Goal: Task Accomplishment & Management: Complete application form

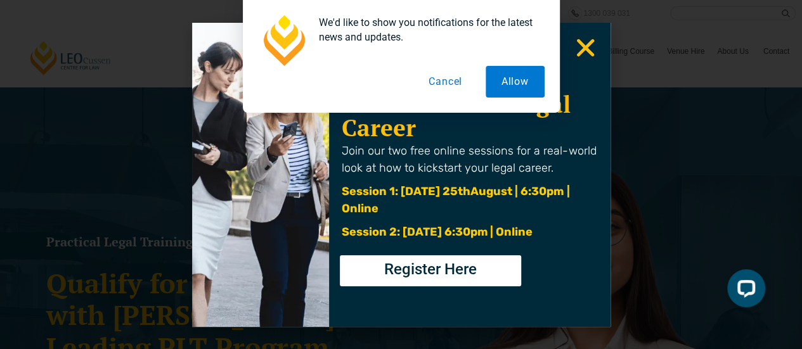
click at [435, 78] on button "Cancel" at bounding box center [445, 82] width 65 height 32
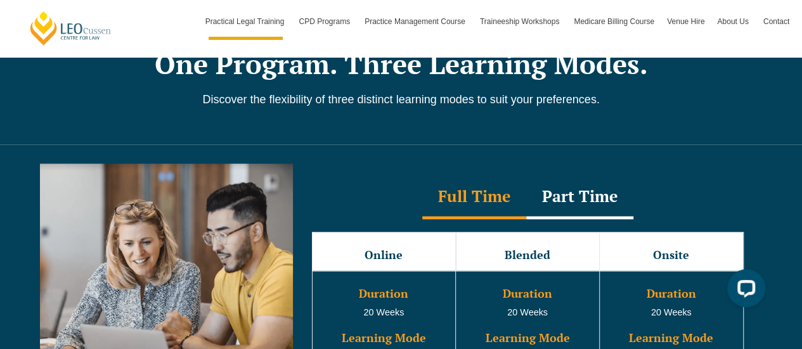
scroll to position [1204, 0]
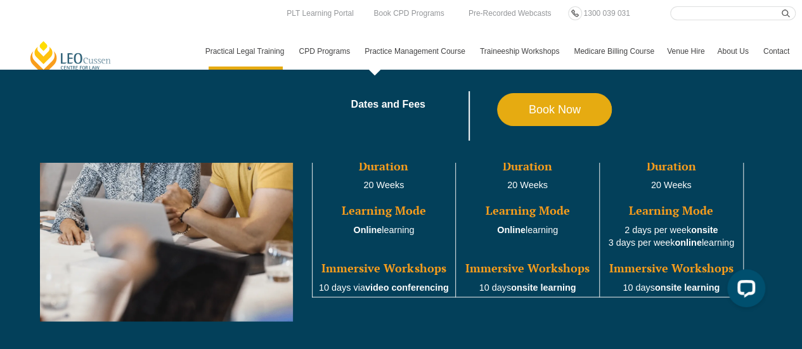
drag, startPoint x: 439, startPoint y: 34, endPoint x: 435, endPoint y: 21, distance: 13.2
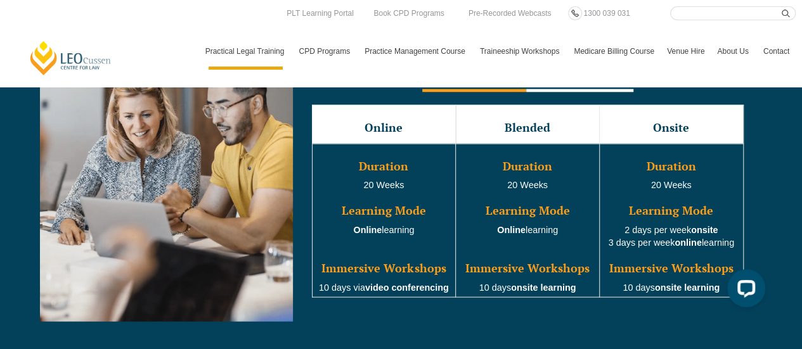
drag, startPoint x: 435, startPoint y: 21, endPoint x: 540, endPoint y: 267, distance: 267.5
click at [540, 283] on strong "onsite learning" at bounding box center [543, 288] width 65 height 10
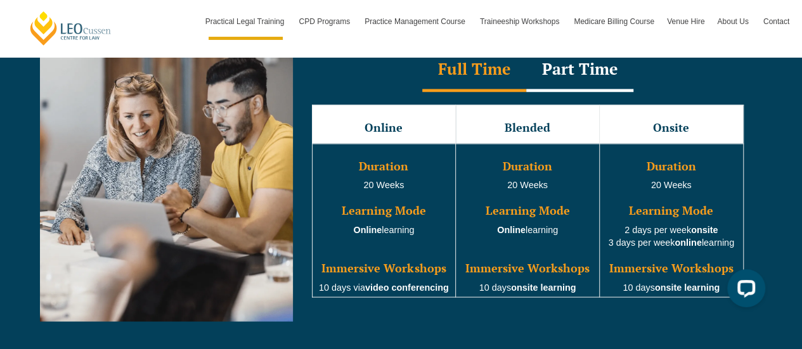
scroll to position [1078, 0]
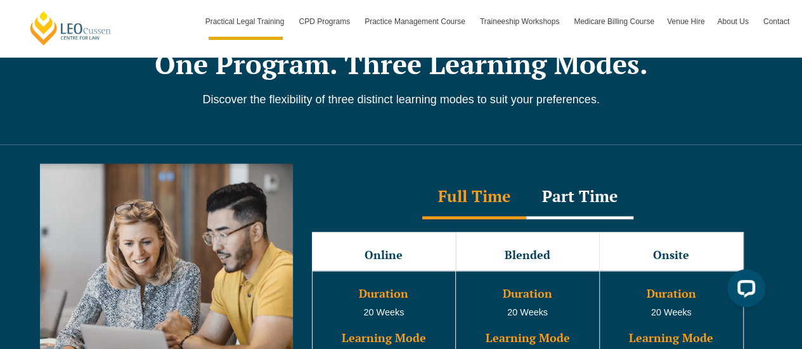
click at [577, 180] on div "Part Time" at bounding box center [579, 197] width 107 height 44
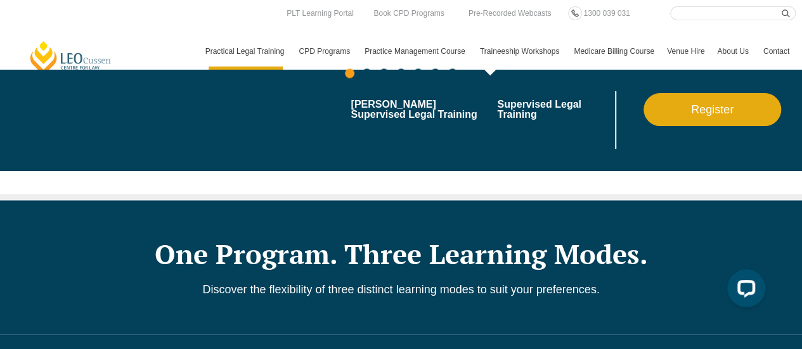
scroll to position [634, 0]
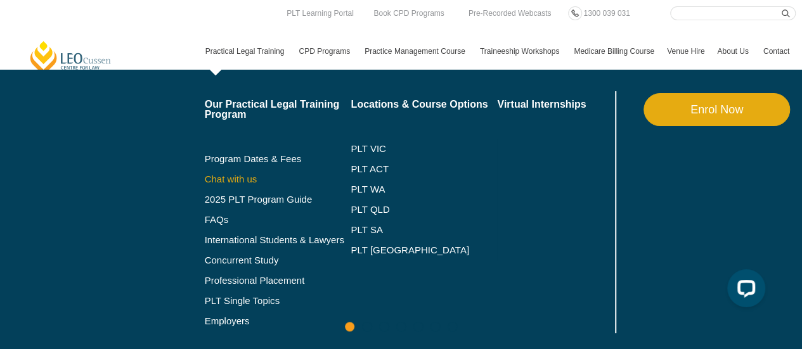
click at [233, 178] on link "Chat with us" at bounding box center [278, 179] width 146 height 10
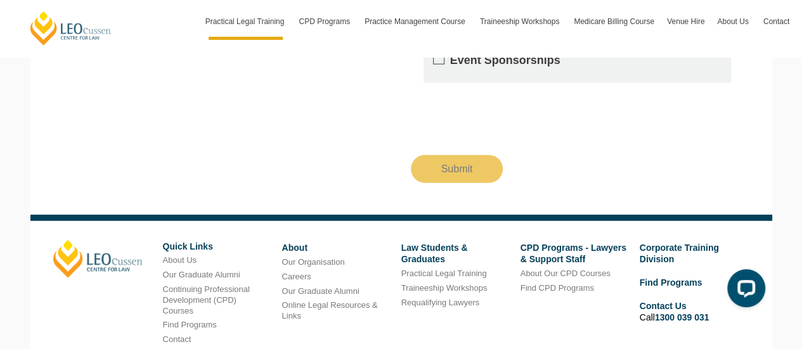
scroll to position [1458, 0]
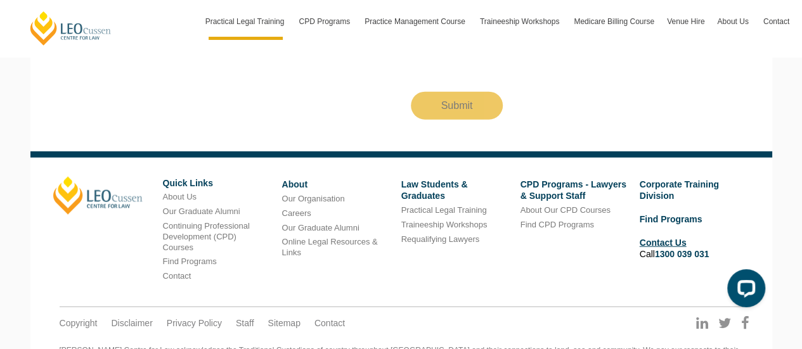
click at [667, 238] on link "Contact Us" at bounding box center [663, 243] width 47 height 10
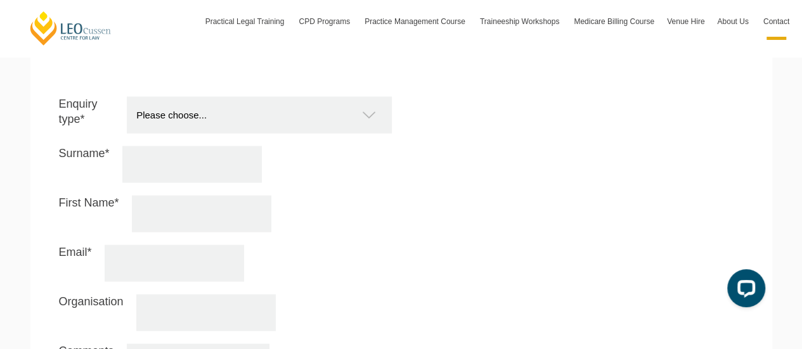
scroll to position [1141, 0]
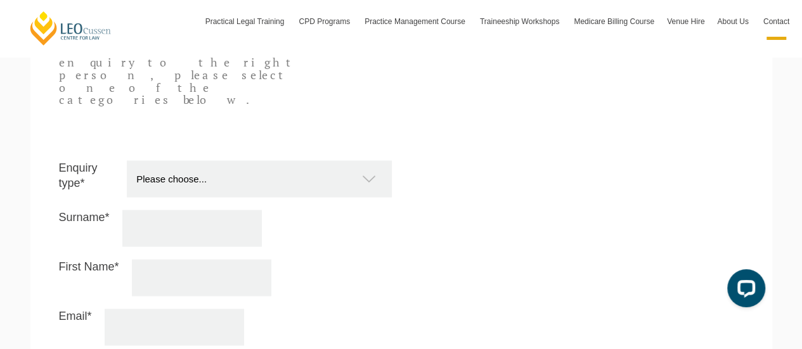
click at [247, 160] on select "Please choose... Practical Training Course (Onsite and Online) Supervised Legal…" at bounding box center [265, 178] width 277 height 37
click at [241, 160] on select "Please choose... Practical Training Course (Onsite and Online) Supervised Legal…" at bounding box center [265, 178] width 277 height 37
select select "PTC Onsite and Online"
click at [127, 160] on select "Please choose... Practical Training Course (Onsite and Online) Supervised Legal…" at bounding box center [265, 178] width 277 height 37
click at [186, 210] on input "Surname*" at bounding box center [191, 228] width 139 height 37
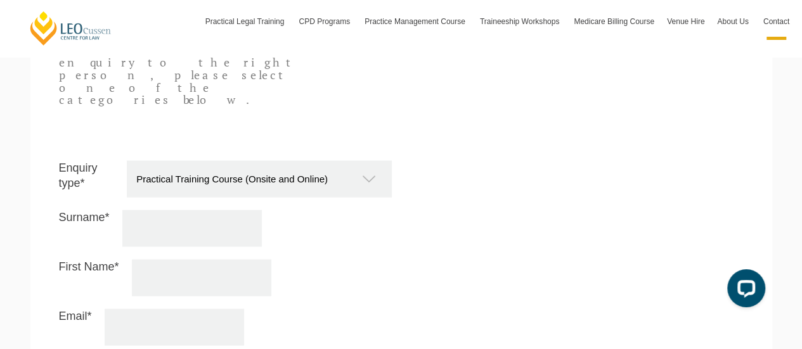
type input "Cianciullo"
type input "[EMAIL_ADDRESS][DOMAIN_NAME]"
click at [162, 259] on input "First Name*" at bounding box center [201, 277] width 139 height 37
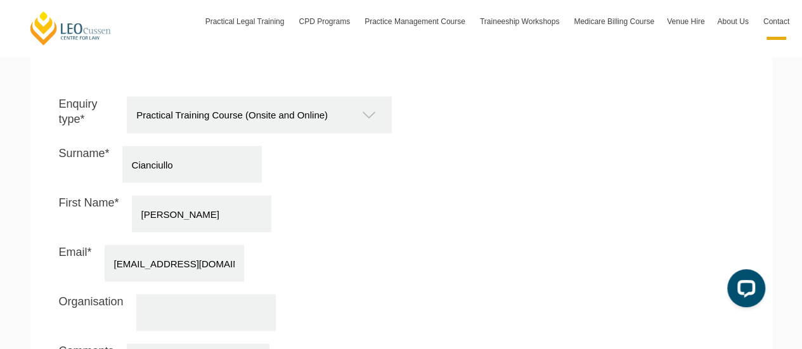
scroll to position [1268, 0]
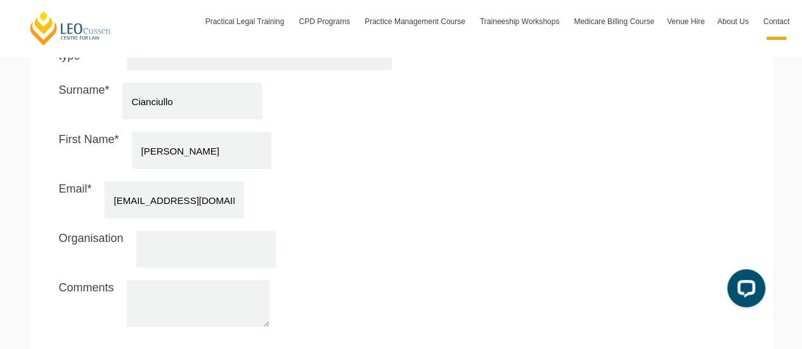
type input "[PERSON_NAME]"
click at [132, 281] on textarea "Comments" at bounding box center [198, 304] width 143 height 46
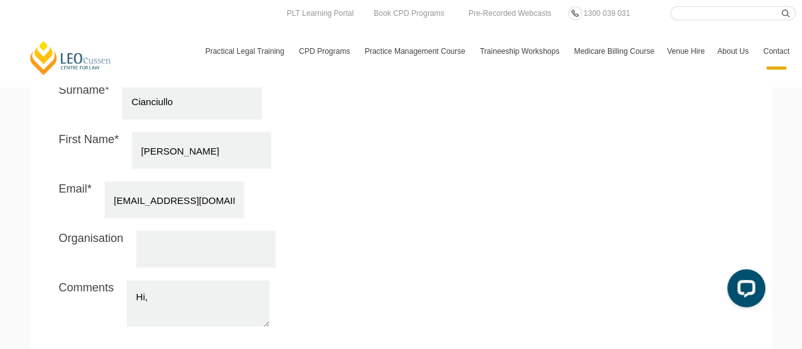
paste textarea "completed my law degree in 2016, with the graduation ceremony held in 2017. I w…"
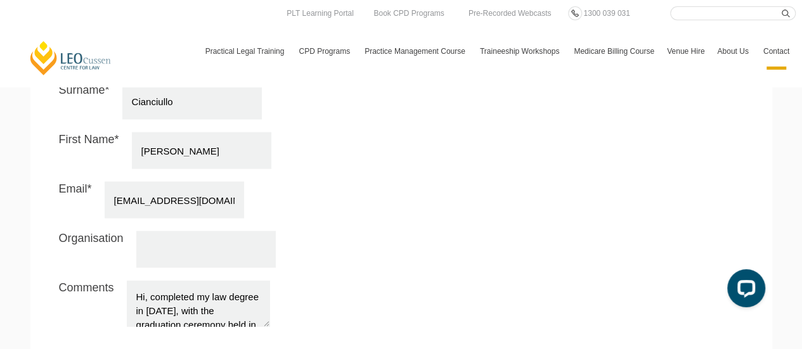
click at [151, 281] on textarea "Hi, completed my law degree in 2016, with the graduation ceremony held in 2017.…" at bounding box center [198, 304] width 143 height 46
drag, startPoint x: 212, startPoint y: 276, endPoint x: 218, endPoint y: 271, distance: 7.2
click at [216, 281] on textarea "Hi, I completed my law degree in 2016, with the graduation ceremony held in 201…" at bounding box center [198, 304] width 143 height 46
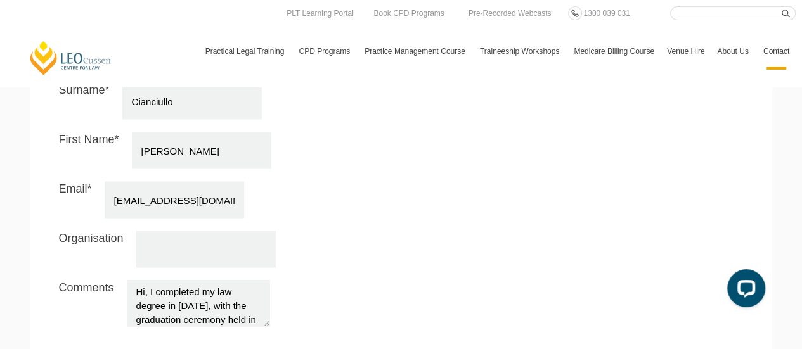
click at [221, 281] on textarea "Hi, I completed my law degree in 2016, with the graduation ceremony held in 201…" at bounding box center [198, 304] width 143 height 46
drag, startPoint x: 161, startPoint y: 252, endPoint x: 224, endPoint y: 253, distance: 62.8
click at [224, 281] on textarea "Hi, I completed my law degree in 2016, with the graduation ceremony held in 201…" at bounding box center [198, 304] width 143 height 46
click at [209, 281] on textarea "Hi, I completed my law degree in 2016, with the graduation ceremony held in 201…" at bounding box center [198, 304] width 143 height 46
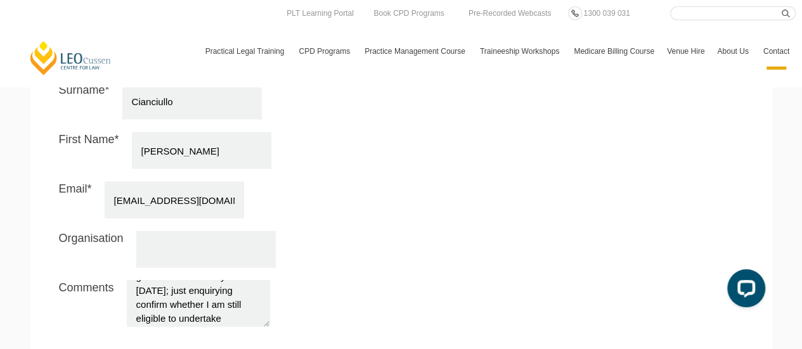
drag, startPoint x: 171, startPoint y: 269, endPoint x: 126, endPoint y: 267, distance: 45.0
click at [126, 281] on div "Comments Hi, I completed my law degree in 2016, with the graduation ceremony he…" at bounding box center [225, 304] width 333 height 46
type textarea "Hi, I completed my law degree in 2016, with the graduation ceremony held in 201…"
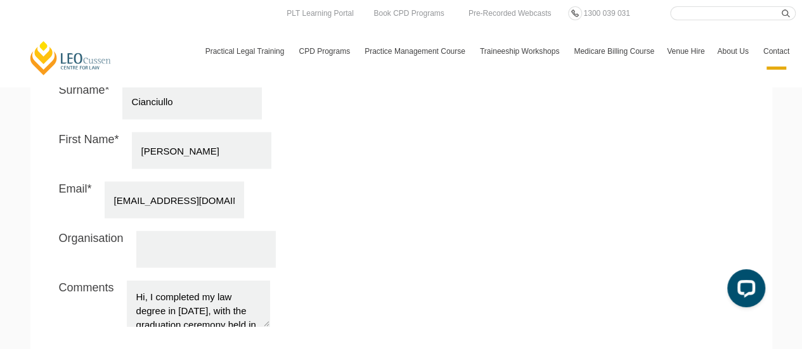
drag, startPoint x: 172, startPoint y: 271, endPoint x: 120, endPoint y: 220, distance: 72.6
click at [120, 220] on div "Enquiry type* Please choose... Practical Training Course (Onsite and Online) Su…" at bounding box center [225, 187] width 352 height 306
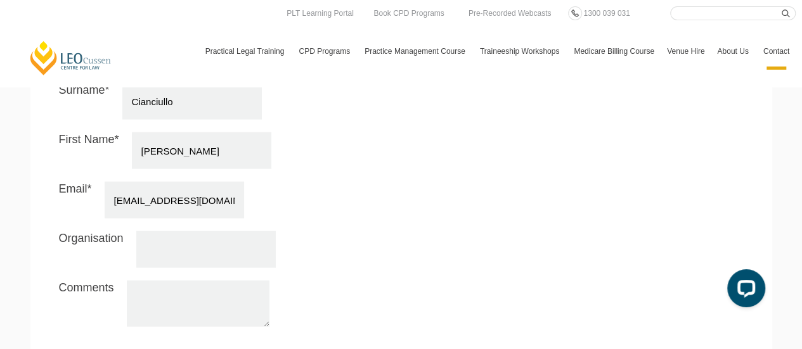
scroll to position [1331, 0]
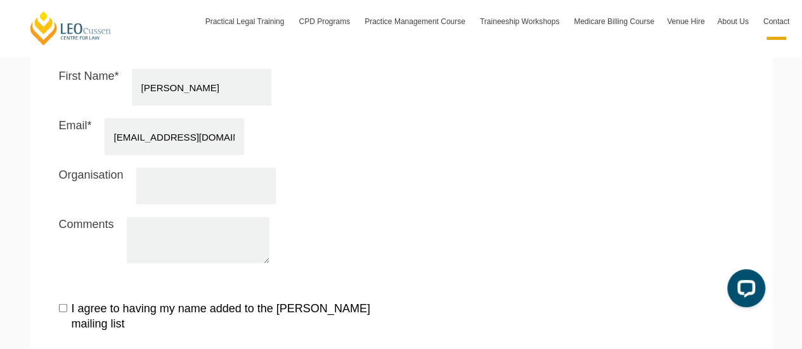
drag, startPoint x: 132, startPoint y: 180, endPoint x: 143, endPoint y: 176, distance: 11.7
click at [132, 217] on textarea "Comments" at bounding box center [198, 240] width 143 height 46
paste textarea ""Hi, I completed my law degree in 2016, with the graduation ceremony held in 20…"
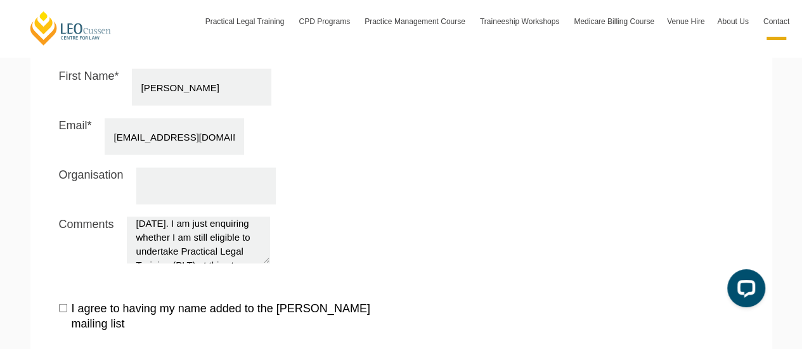
scroll to position [0, 0]
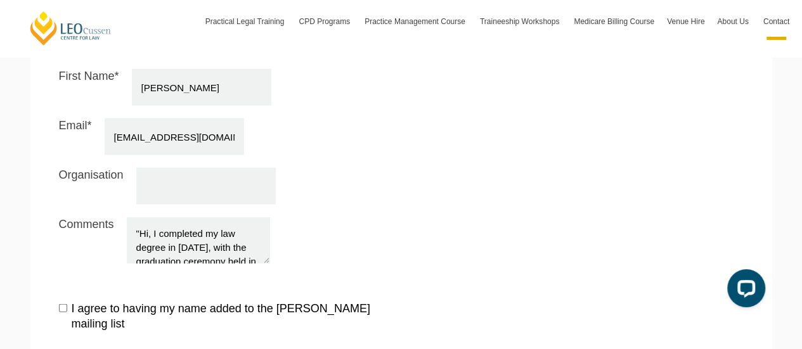
click at [140, 217] on textarea ""Hi, I completed my law degree in 2016, with the graduation ceremony held in 20…" at bounding box center [198, 240] width 143 height 46
drag, startPoint x: 148, startPoint y: 187, endPoint x: 106, endPoint y: 182, distance: 42.8
click at [105, 217] on div "Comments Hi, I completed my law degree in 2016, with the graduation ceremony he…" at bounding box center [225, 240] width 333 height 46
click at [223, 217] on textarea "Hi, I completed my law degree in 2016, with the graduation ceremony held in 201…" at bounding box center [198, 240] width 143 height 46
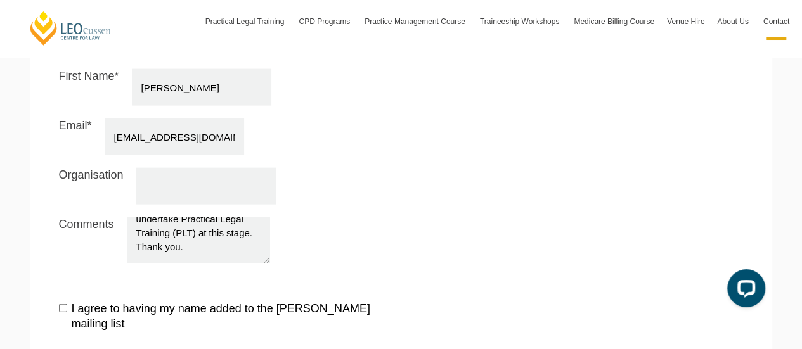
scroll to position [99, 0]
drag, startPoint x: 224, startPoint y: 207, endPoint x: 180, endPoint y: 183, distance: 50.8
click at [180, 217] on textarea "Hi, I completed my law degree in 2016, with the graduation ceremony held in 201…" at bounding box center [198, 240] width 143 height 46
click at [229, 217] on textarea "Hi, I completed my law degree in 2016, with the graduation ceremony held in 201…" at bounding box center [198, 240] width 143 height 46
drag, startPoint x: 224, startPoint y: 198, endPoint x: 198, endPoint y: 201, distance: 26.8
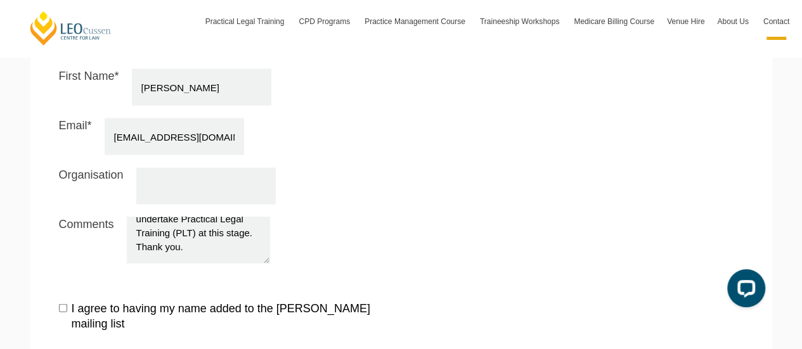
click at [198, 217] on textarea "Hi, I completed my law degree in 2016, with the graduation ceremony held in 201…" at bounding box center [198, 240] width 143 height 46
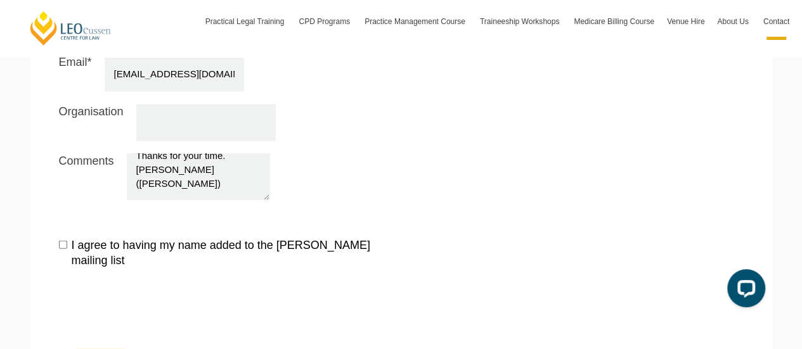
type textarea "Hi, I completed my law degree in 2016, with the graduation ceremony held in 201…"
click at [202, 154] on textarea "Hi, I completed my law degree in 2016, with the graduation ceremony held in 201…" at bounding box center [198, 177] width 143 height 46
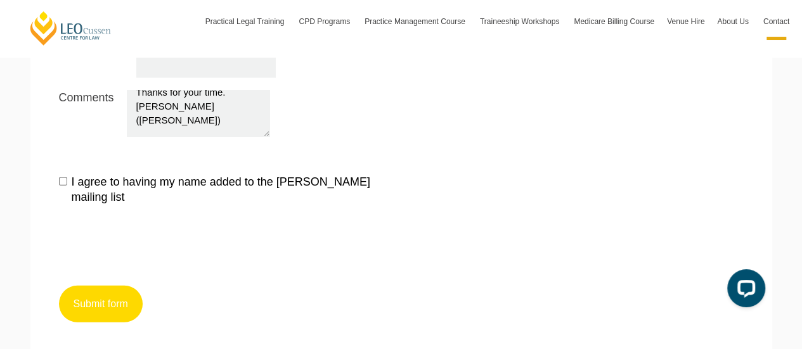
click at [96, 286] on button "Submit form" at bounding box center [101, 304] width 84 height 37
click at [62, 177] on input "I agree to having my name added to the Leo Cussen mailing list" at bounding box center [63, 181] width 8 height 8
checkbox input "true"
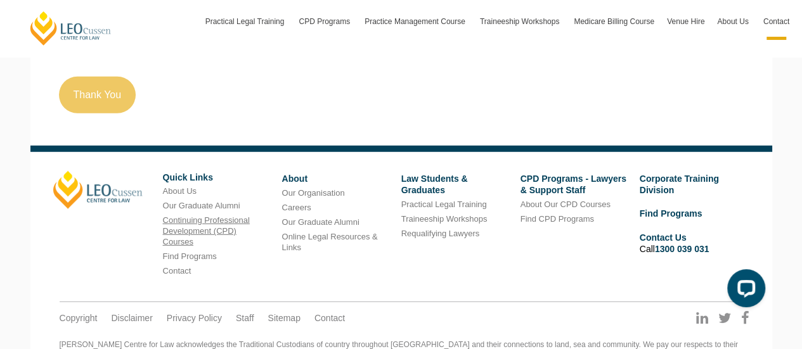
scroll to position [1477, 0]
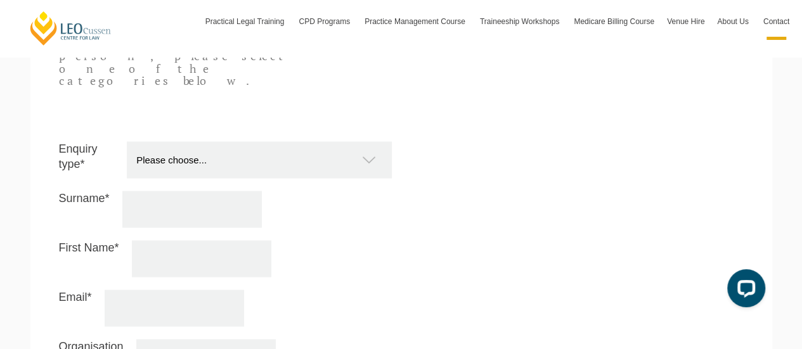
scroll to position [1097, 0]
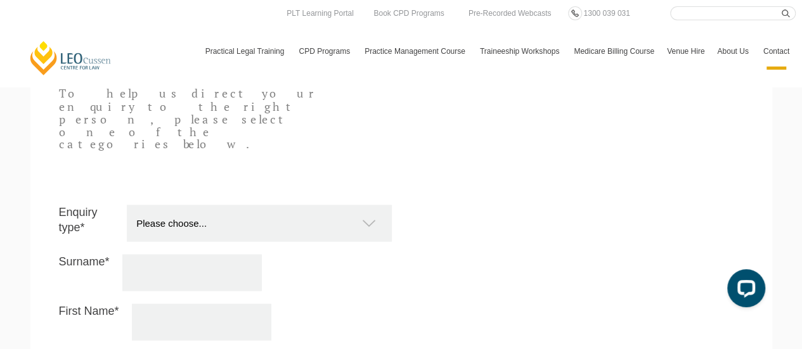
click at [165, 205] on select "Please choose... Practical Training Course (Onsite and Online) Supervised Legal…" at bounding box center [265, 223] width 277 height 37
select select "PTC Onsite and Online"
click at [127, 205] on select "Please choose... Practical Training Course (Onsite and Online) Supervised Legal…" at bounding box center [265, 223] width 277 height 37
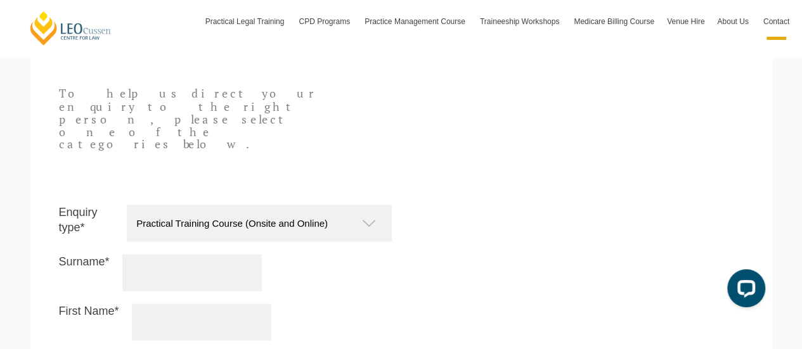
scroll to position [1160, 0]
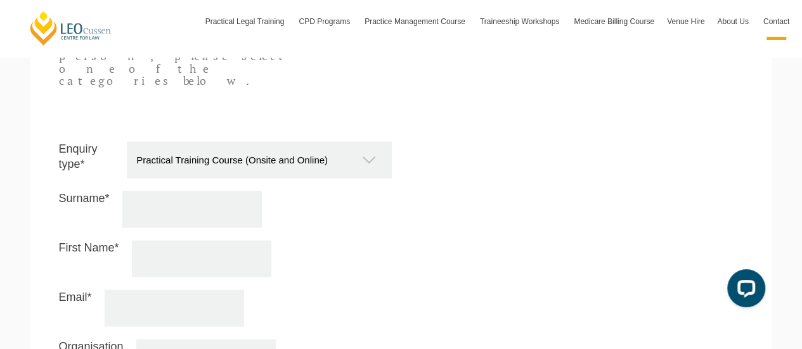
click at [156, 191] on input "Surname*" at bounding box center [191, 209] width 139 height 37
type input "Cianciullo"
type input "[EMAIL_ADDRESS][DOMAIN_NAME]"
click at [166, 240] on input "First Name*" at bounding box center [201, 258] width 139 height 37
type input "[PERSON_NAME]"
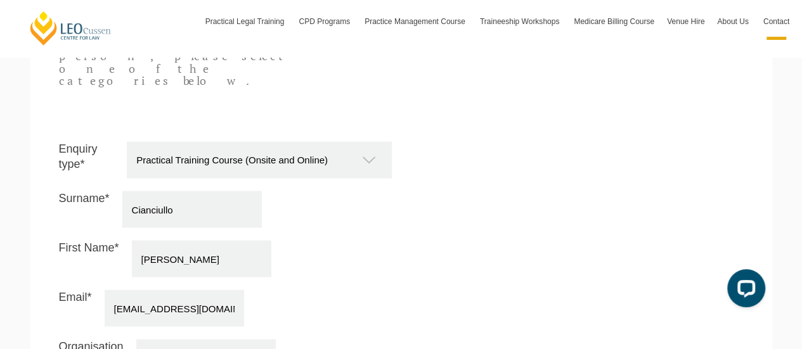
scroll to position [1287, 0]
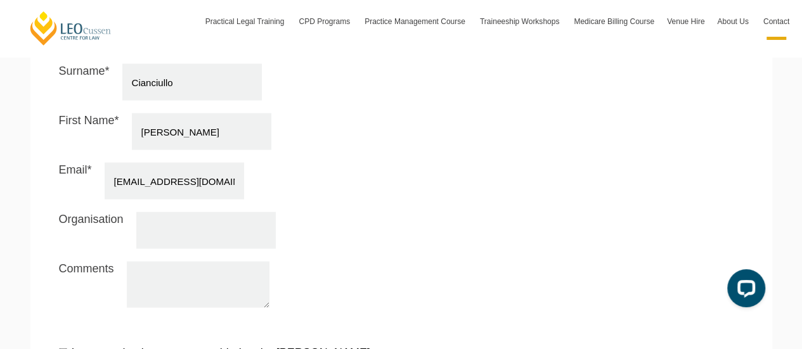
click at [164, 262] on textarea "Comments" at bounding box center [198, 285] width 143 height 46
paste textarea "Hi, I completed my law degree in [DATE], with the graduation ceremony held in […"
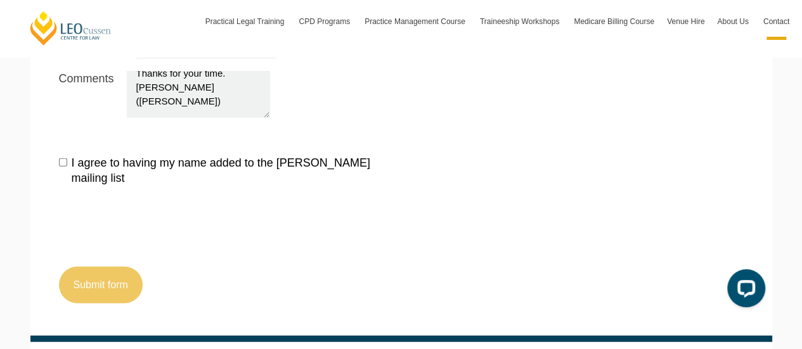
type textarea "Hi, I completed my law degree in [DATE], with the graduation ceremony held in […"
click at [90, 267] on button "Submit form" at bounding box center [101, 285] width 84 height 37
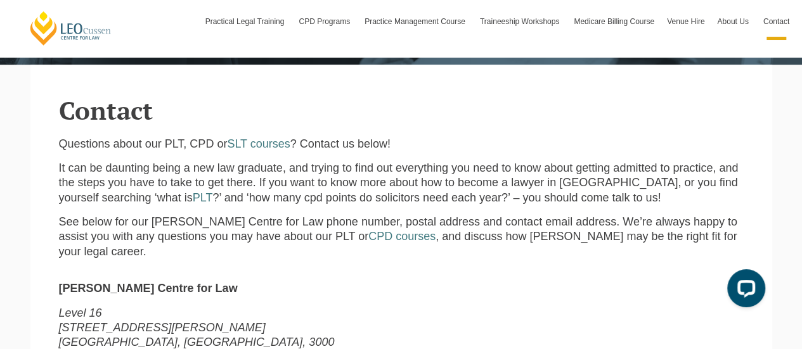
scroll to position [19, 0]
